Goal: Task Accomplishment & Management: Manage account settings

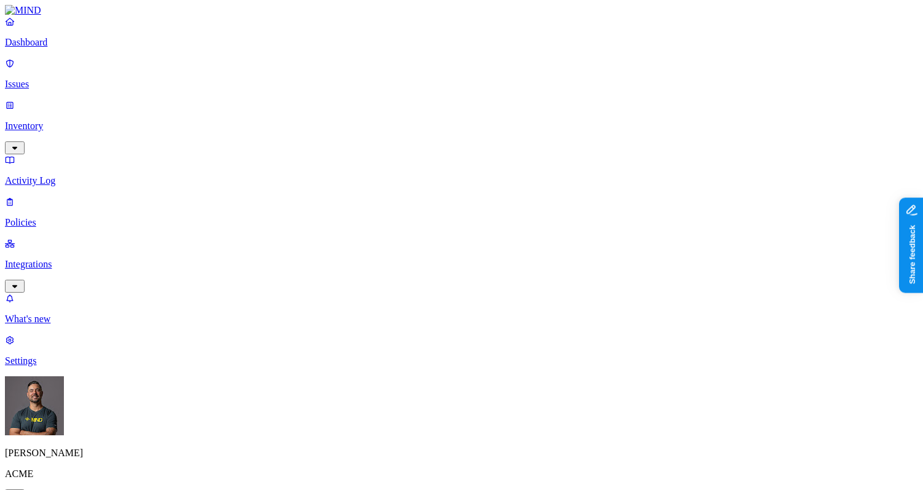
click at [55, 366] on p "Settings" at bounding box center [461, 360] width 913 height 11
click at [58, 462] on div "[PERSON_NAME] ACME" at bounding box center [461, 439] width 913 height 126
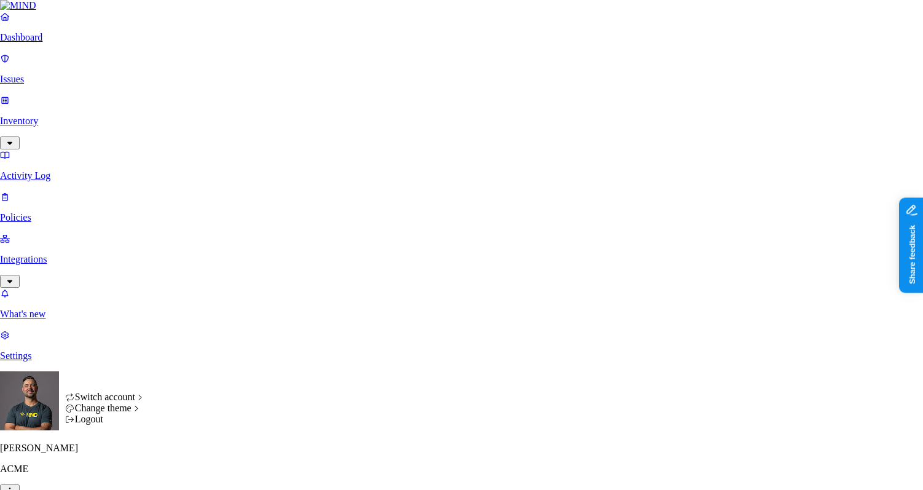
click at [118, 472] on html "Dashboard Issues Inventory Activity Log Policies Integrations What's new 1 Sett…" at bounding box center [461, 481] width 923 height 962
click at [195, 434] on span "Dark" at bounding box center [186, 428] width 20 height 10
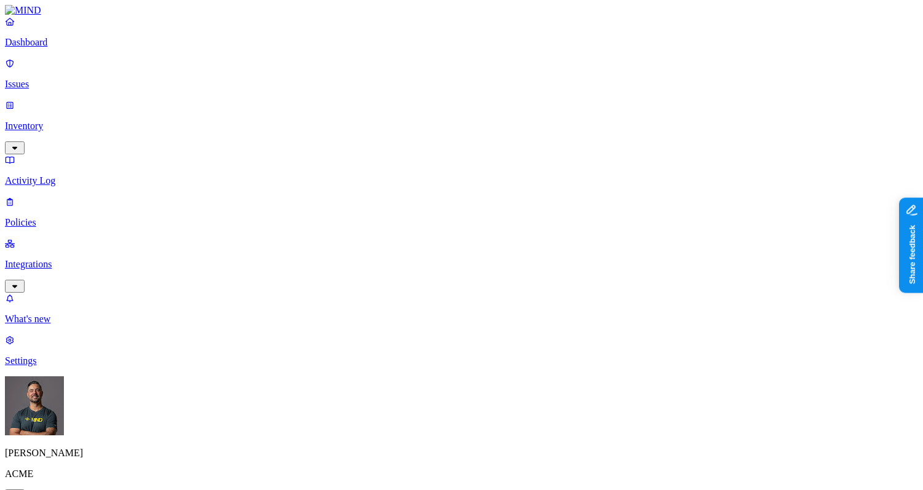
click at [49, 48] on p "Dashboard" at bounding box center [461, 42] width 913 height 11
